Goal: Task Accomplishment & Management: Manage account settings

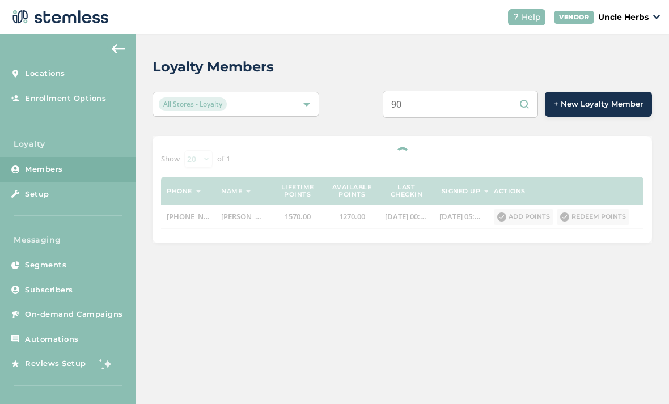
type input "9"
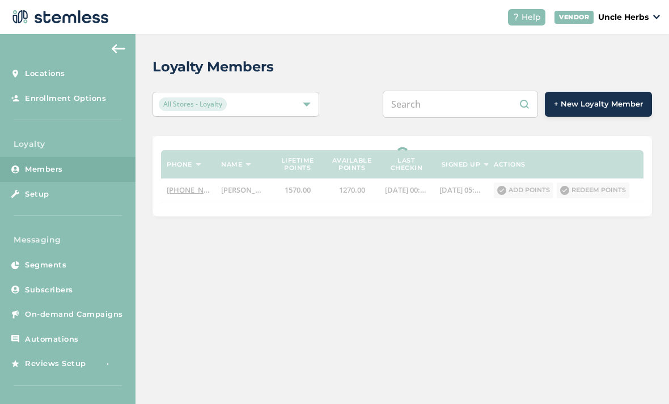
click at [498, 103] on input "text" at bounding box center [460, 104] width 155 height 27
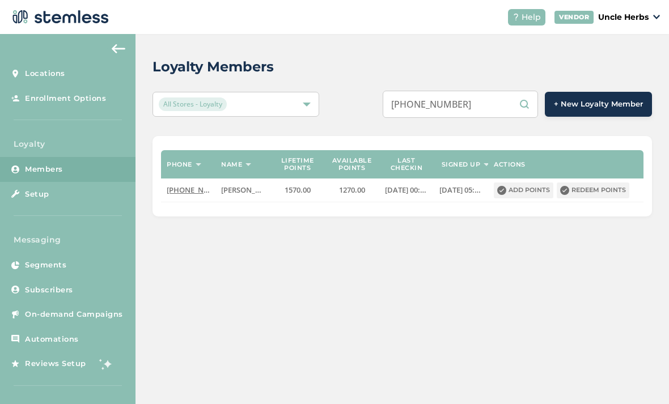
click at [470, 108] on input "[PHONE_NUMBER]" at bounding box center [460, 104] width 155 height 27
click at [462, 104] on input "[PHONE_NUMBER]" at bounding box center [460, 104] width 155 height 27
click at [449, 107] on input "[PHONE_NUMBER]" at bounding box center [460, 104] width 155 height 27
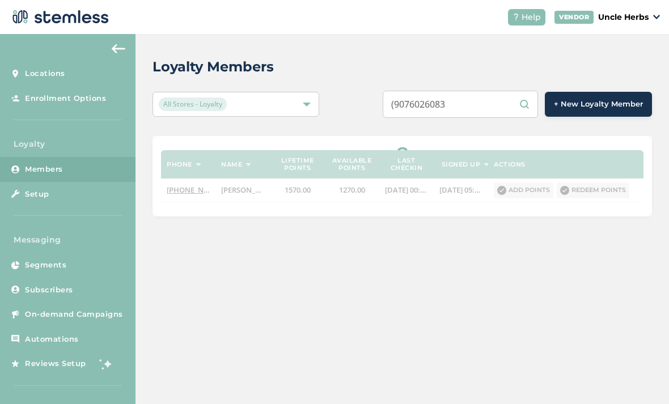
click at [429, 101] on input "(9076026083" at bounding box center [460, 104] width 155 height 27
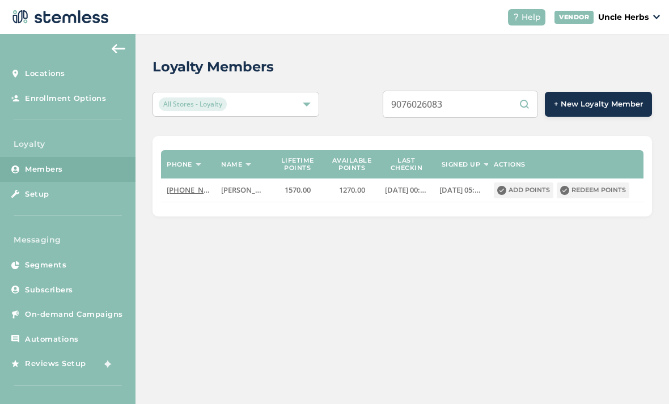
click at [501, 101] on input "9076026083" at bounding box center [460, 104] width 155 height 27
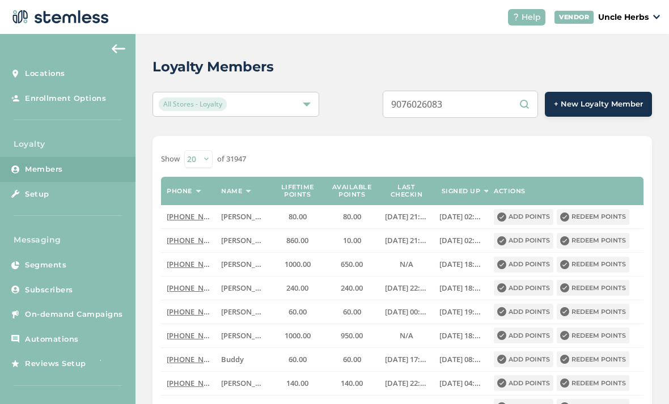
click at [508, 96] on input "9076026083" at bounding box center [460, 104] width 155 height 27
click at [502, 94] on input "9076026083" at bounding box center [460, 104] width 155 height 27
click at [496, 107] on input "9076026083" at bounding box center [460, 104] width 155 height 27
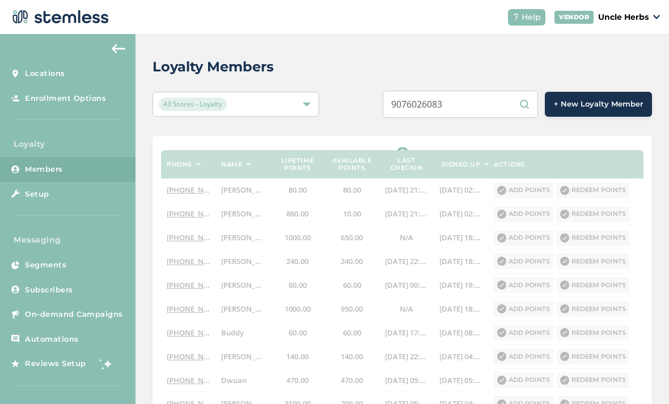
click at [492, 107] on input "9076026083" at bounding box center [460, 104] width 155 height 27
type input "9"
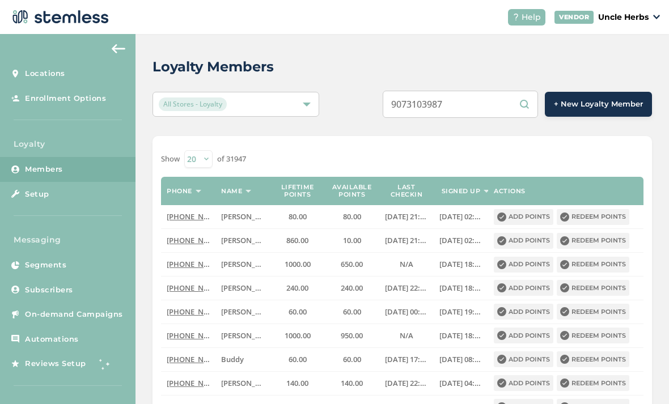
click at [498, 96] on input "9073103987" at bounding box center [460, 104] width 155 height 27
click at [497, 104] on input "9073103987" at bounding box center [460, 104] width 155 height 27
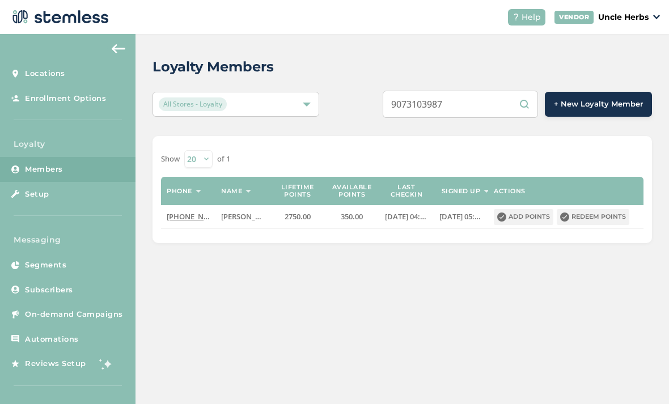
type input "9073103987"
click at [611, 218] on button "Redeem points" at bounding box center [593, 217] width 73 height 16
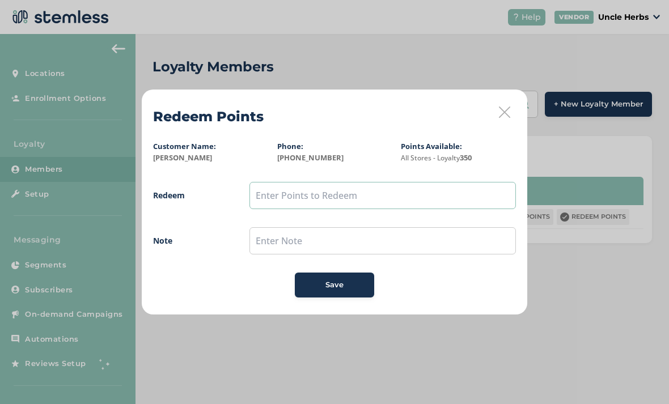
click at [267, 198] on input "text" at bounding box center [382, 195] width 266 height 27
type input "150"
click at [363, 294] on button "Save" at bounding box center [334, 285] width 79 height 25
